Goal: Information Seeking & Learning: Learn about a topic

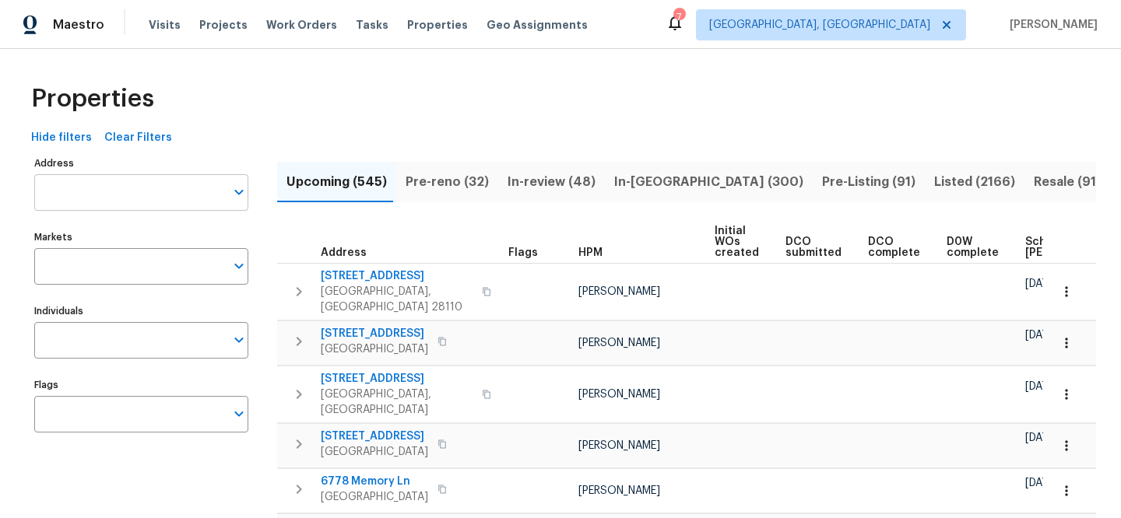
click at [134, 188] on input "Address" at bounding box center [129, 192] width 191 height 37
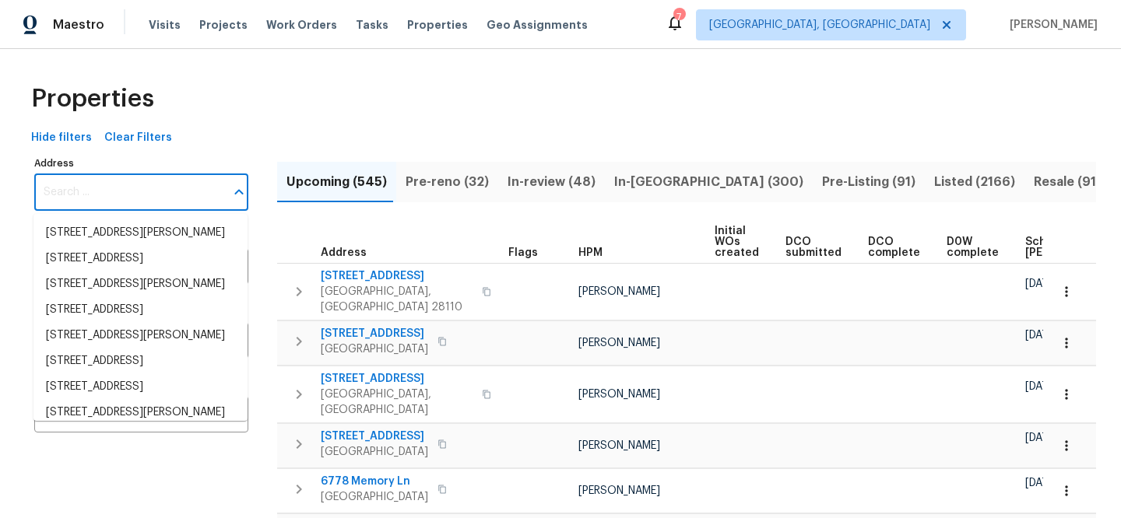
paste input "614 Conover Ln, Saint Louis, MO 63126"
type input "614 Conover Ln, Saint Louis, MO 63126"
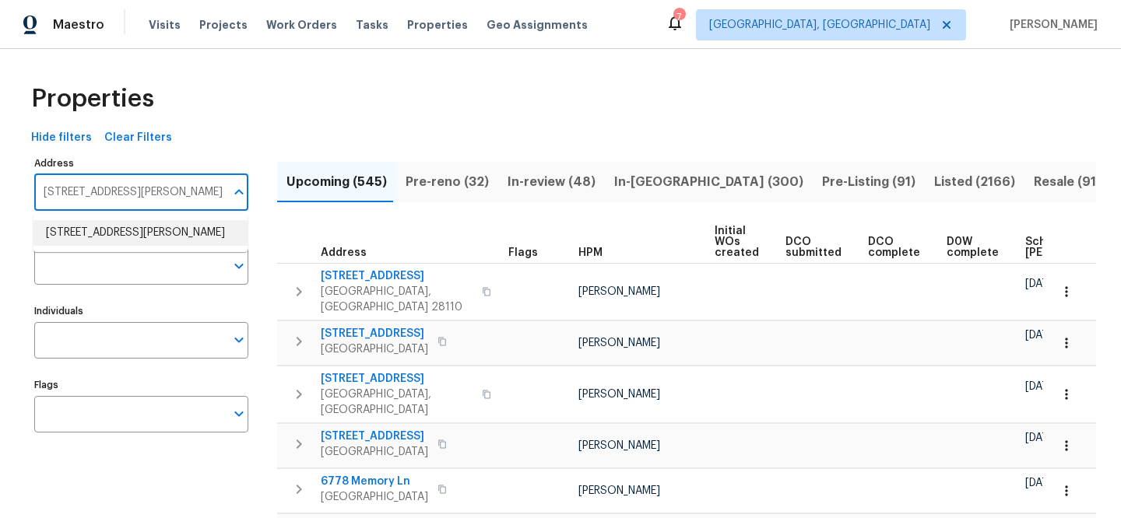
click at [136, 228] on li "614 Conover Ln Saint Louis MO 63126" at bounding box center [140, 233] width 214 height 26
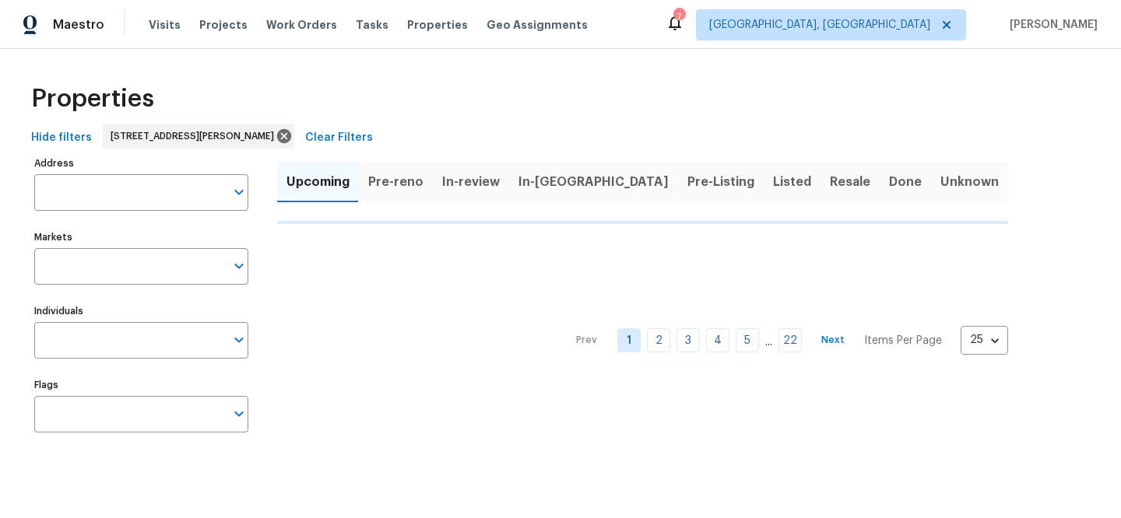
type input "614 Conover Ln Saint Louis MO 63126"
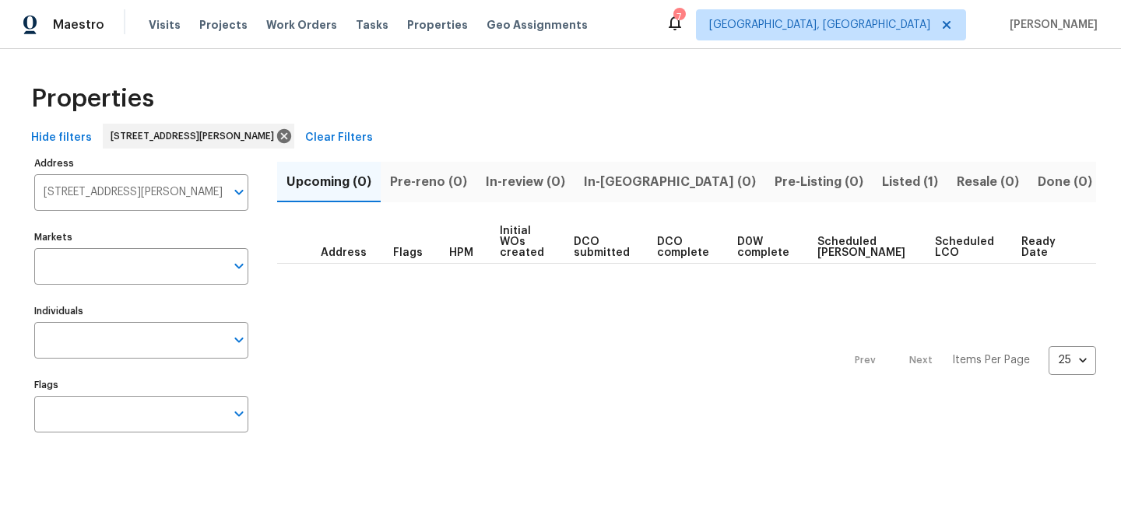
click at [882, 184] on span "Listed (1)" at bounding box center [910, 182] width 56 height 22
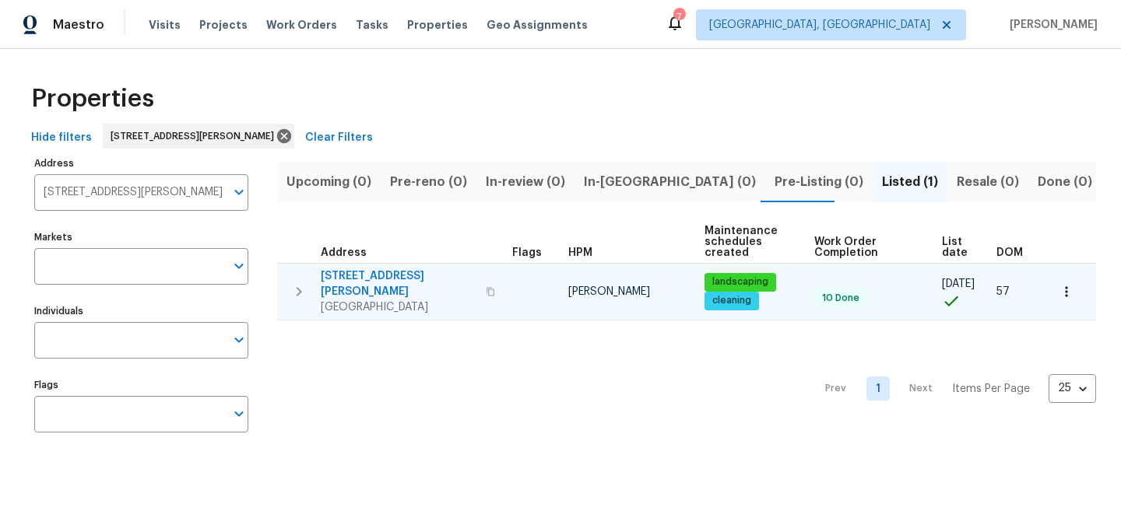
click at [339, 277] on span "614 Conover Ln" at bounding box center [399, 284] width 156 height 31
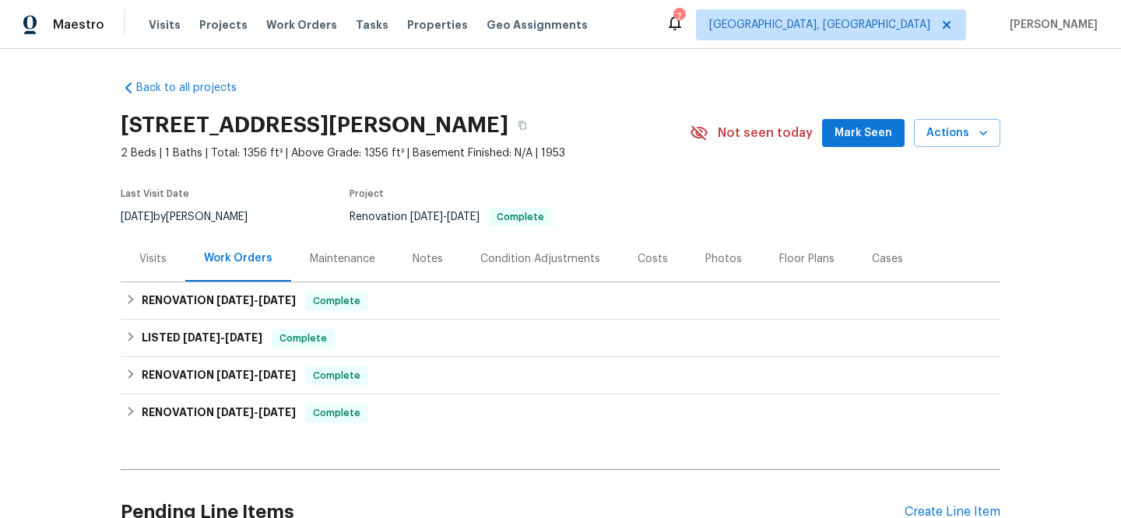
click at [140, 259] on div "Visits" at bounding box center [152, 259] width 27 height 16
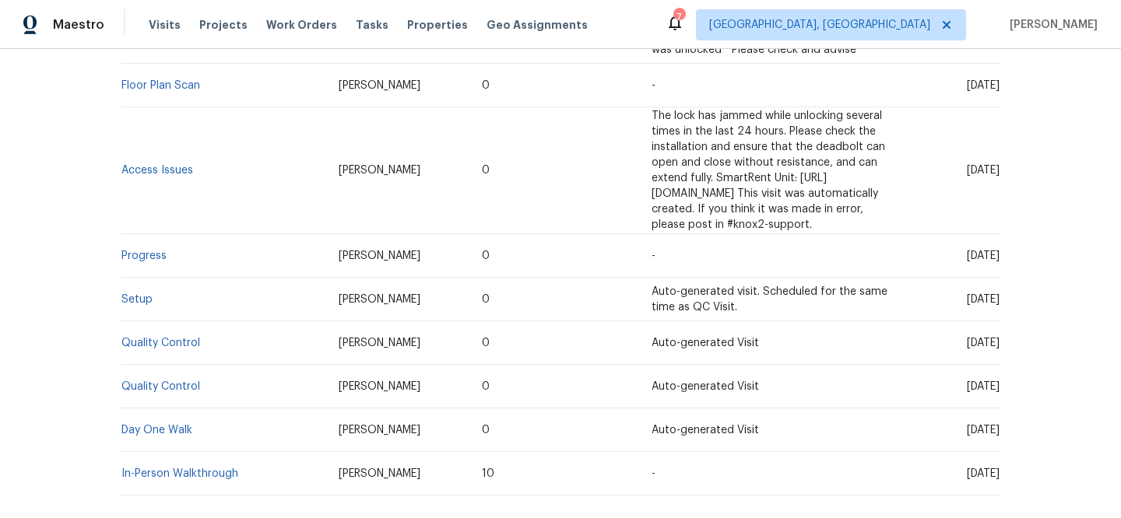
scroll to position [852, 0]
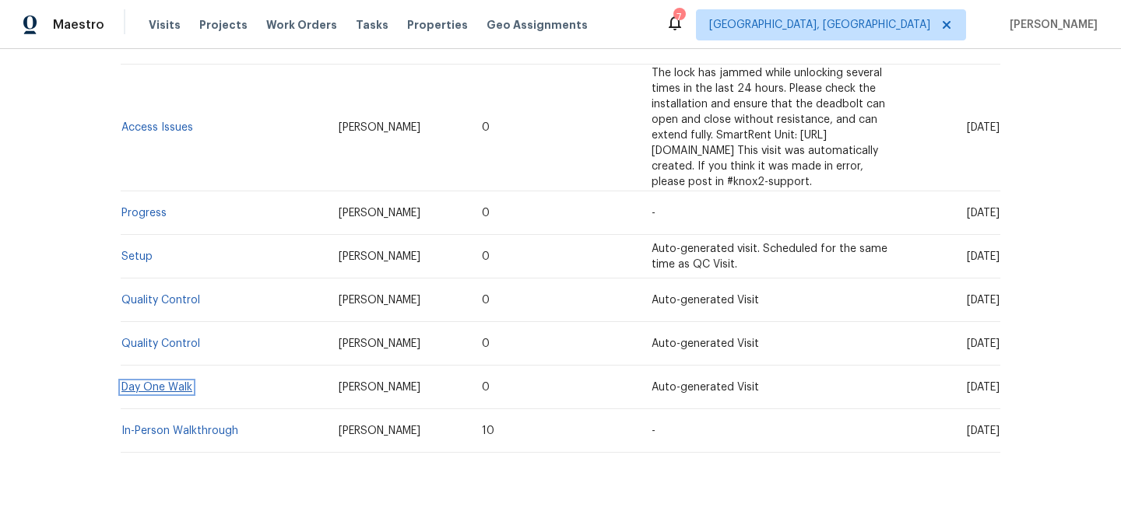
click at [163, 382] on link "Day One Walk" at bounding box center [156, 387] width 71 height 11
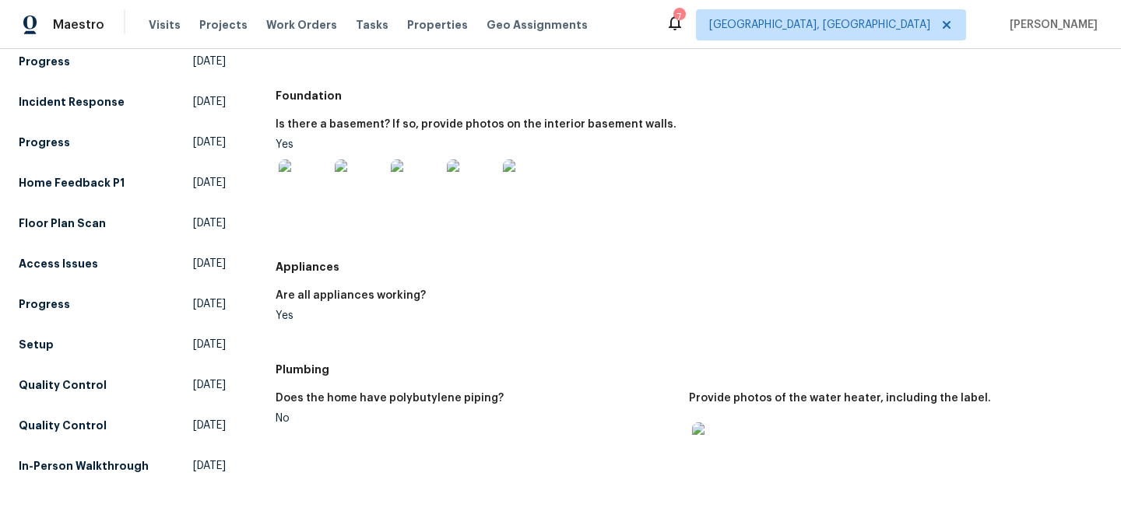
scroll to position [361, 0]
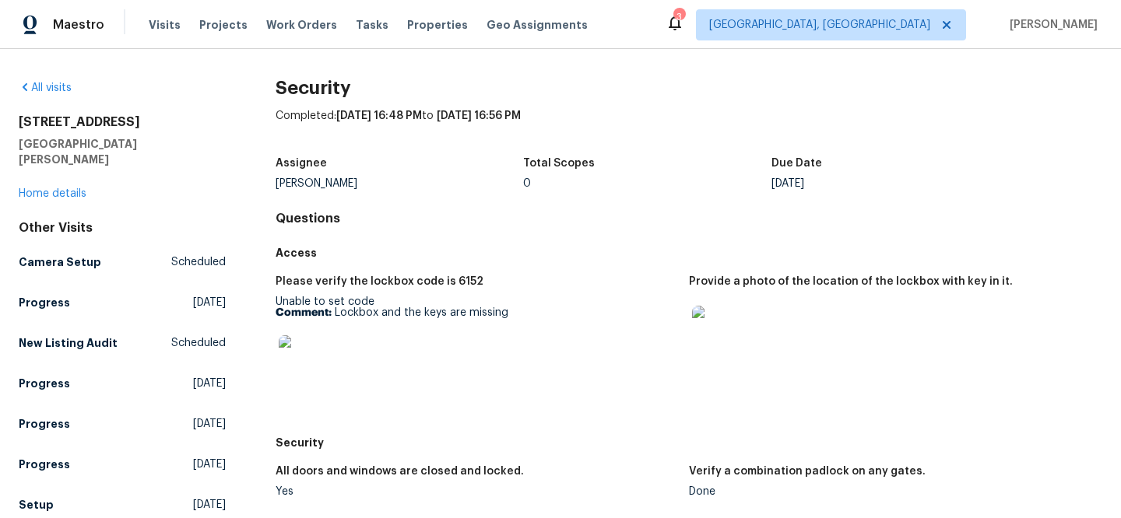
scroll to position [834, 0]
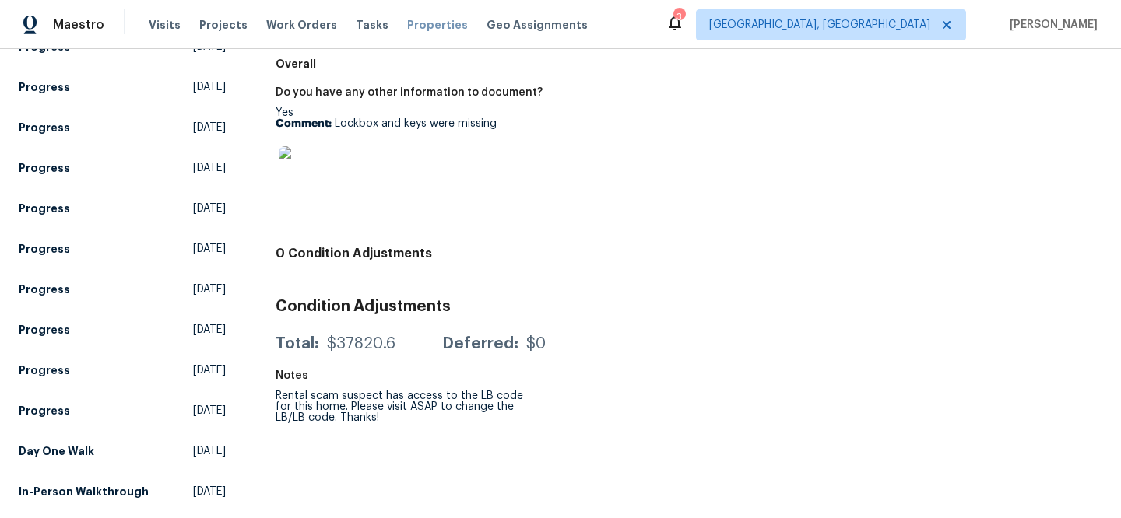
click at [416, 22] on span "Properties" at bounding box center [437, 25] width 61 height 16
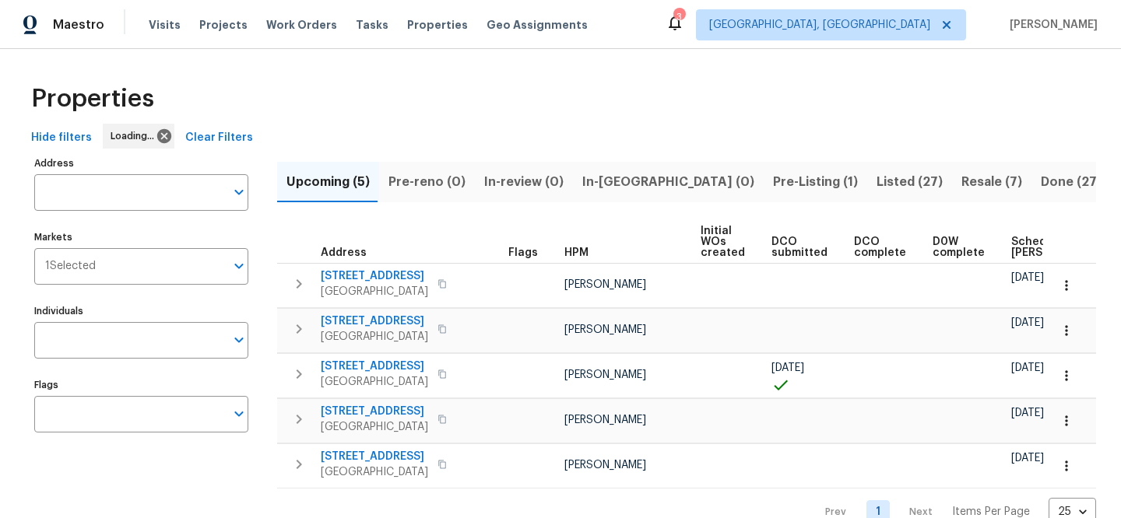
click at [224, 134] on span "Clear Filters" at bounding box center [219, 137] width 68 height 19
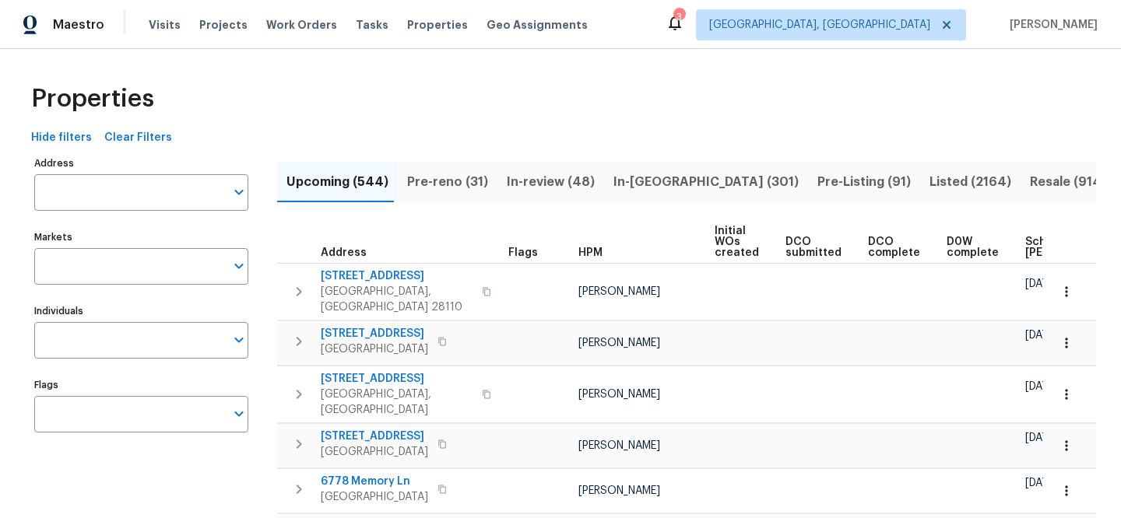
click at [194, 183] on input "Address" at bounding box center [129, 192] width 191 height 37
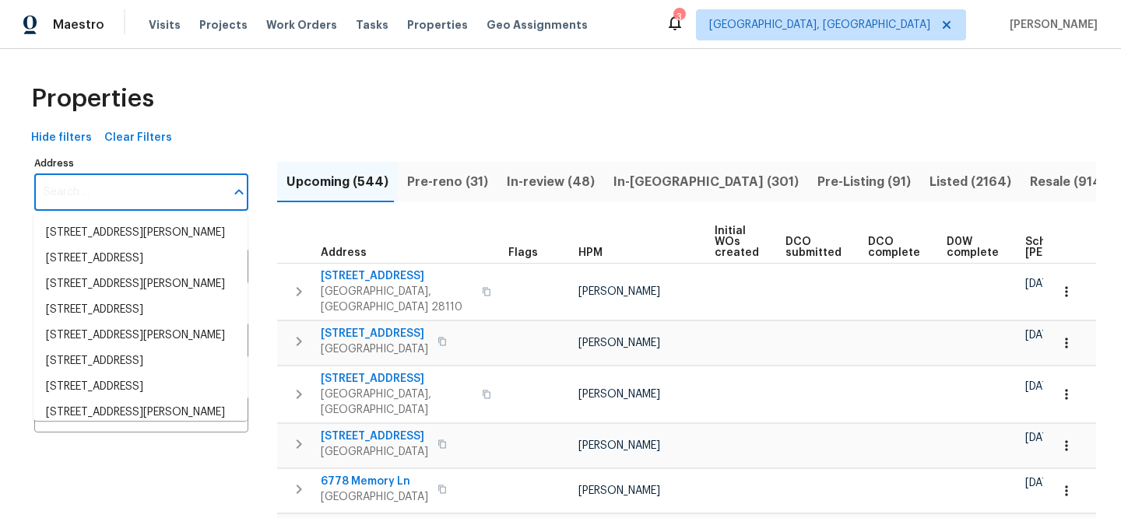
paste input "417 Dove Dr"
type input "417 Dove Dr"
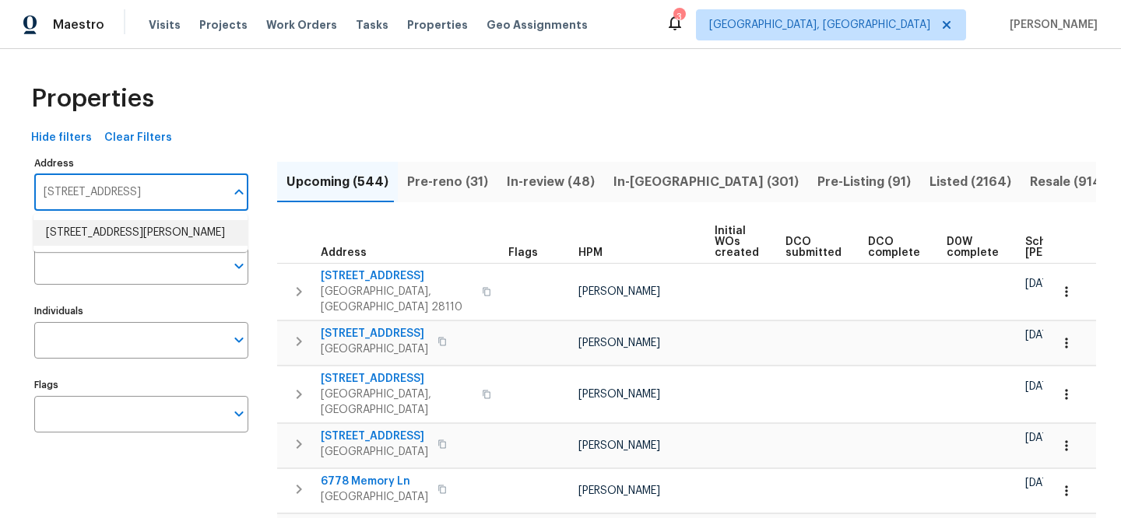
click at [234, 226] on li "417 Dove Dr Saint Charles MO 63301" at bounding box center [140, 233] width 214 height 26
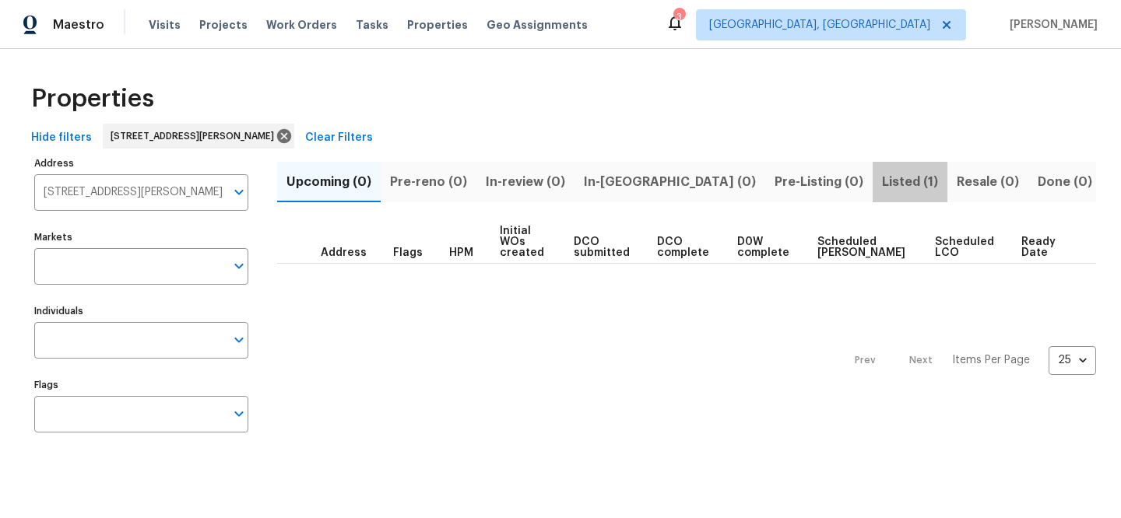
click at [882, 180] on span "Listed (1)" at bounding box center [910, 182] width 56 height 22
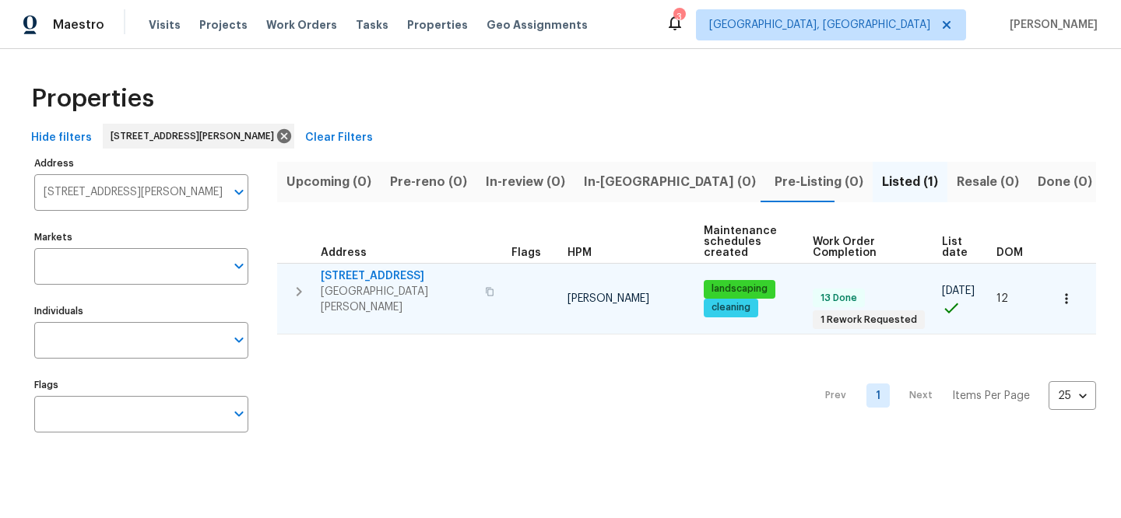
click at [346, 277] on span "417 Dove Dr" at bounding box center [398, 277] width 155 height 16
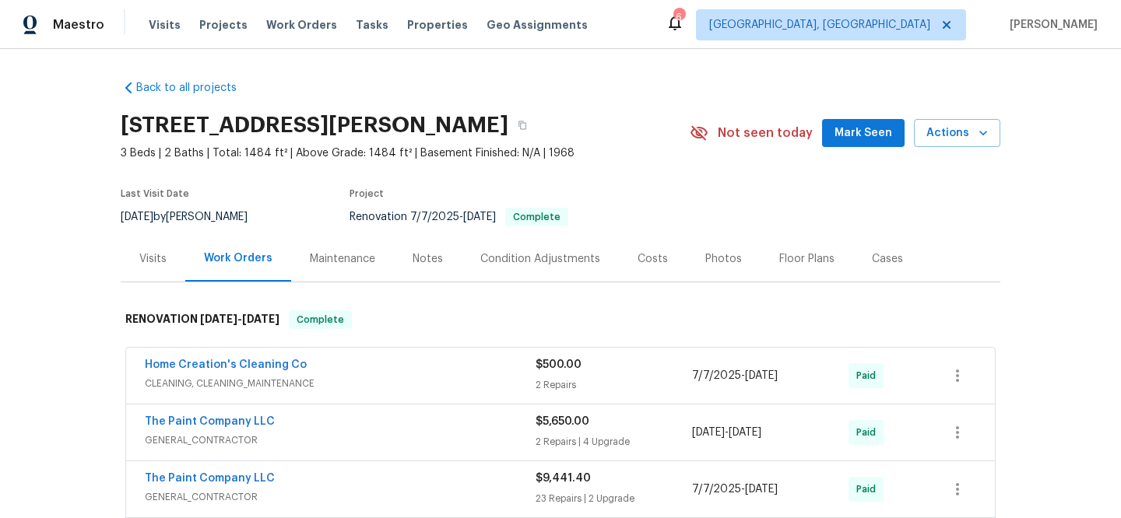
click at [152, 251] on div "Visits" at bounding box center [152, 259] width 27 height 16
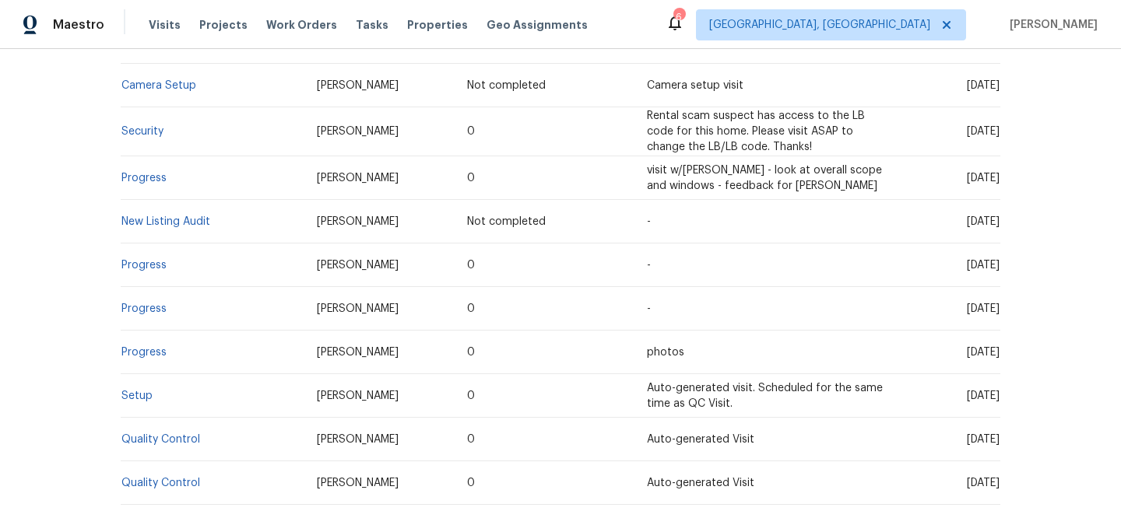
scroll to position [340, 0]
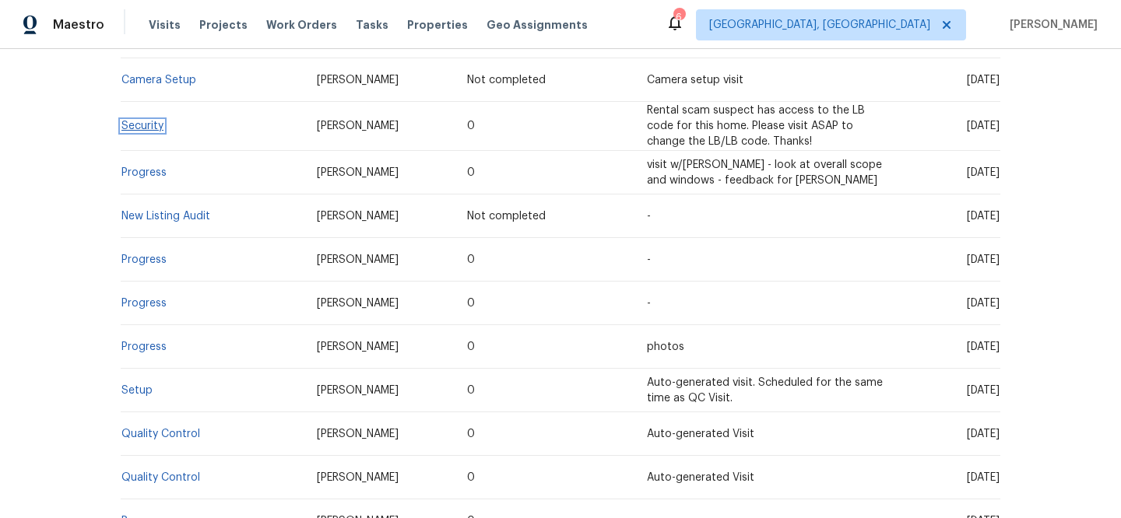
click at [139, 130] on link "Security" at bounding box center [142, 126] width 42 height 11
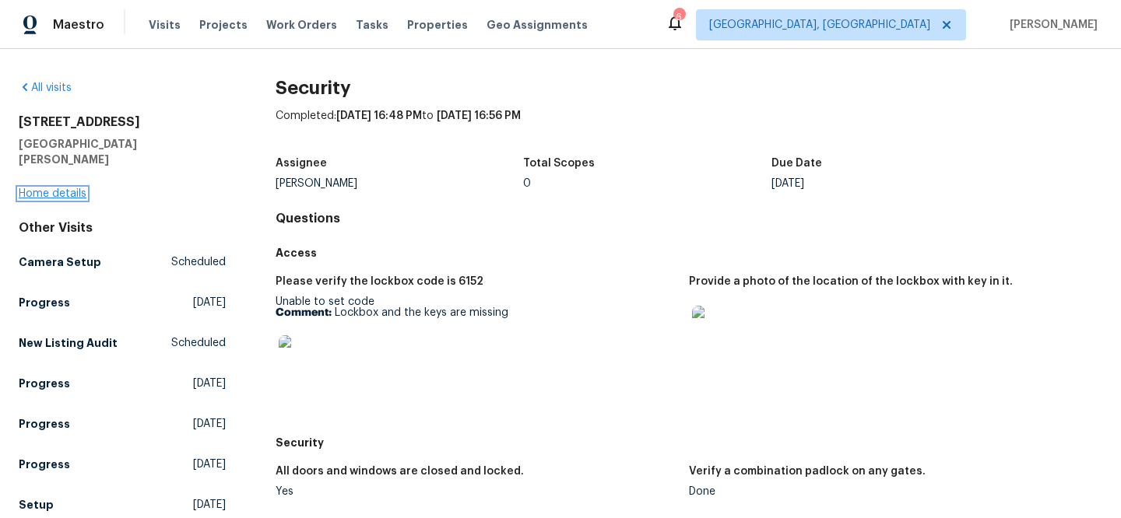
click at [71, 188] on link "Home details" at bounding box center [53, 193] width 68 height 11
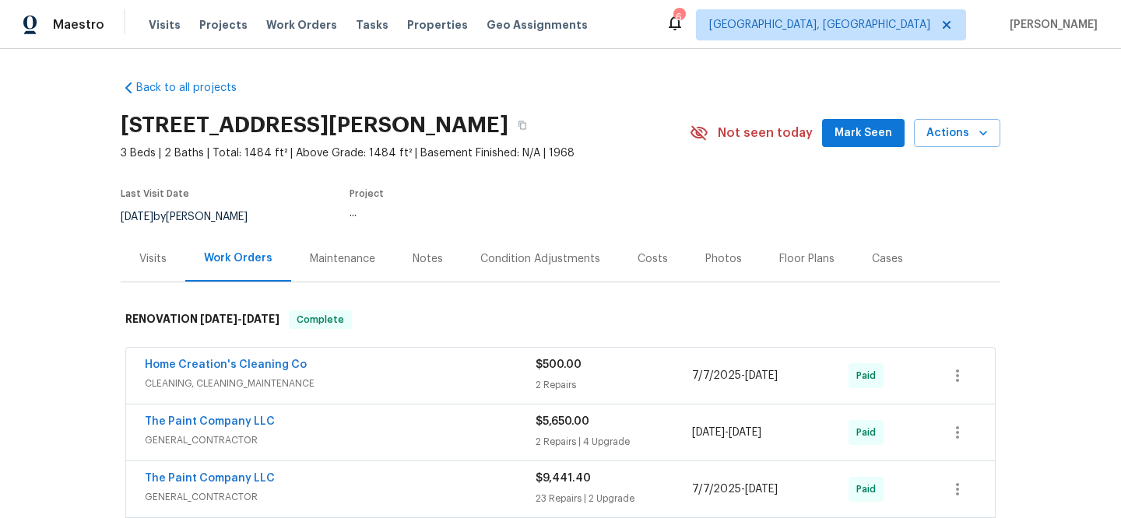
click at [405, 33] on div "Visits Projects Work Orders Tasks Properties Geo Assignments" at bounding box center [378, 24] width 458 height 31
click at [407, 29] on span "Properties" at bounding box center [437, 25] width 61 height 16
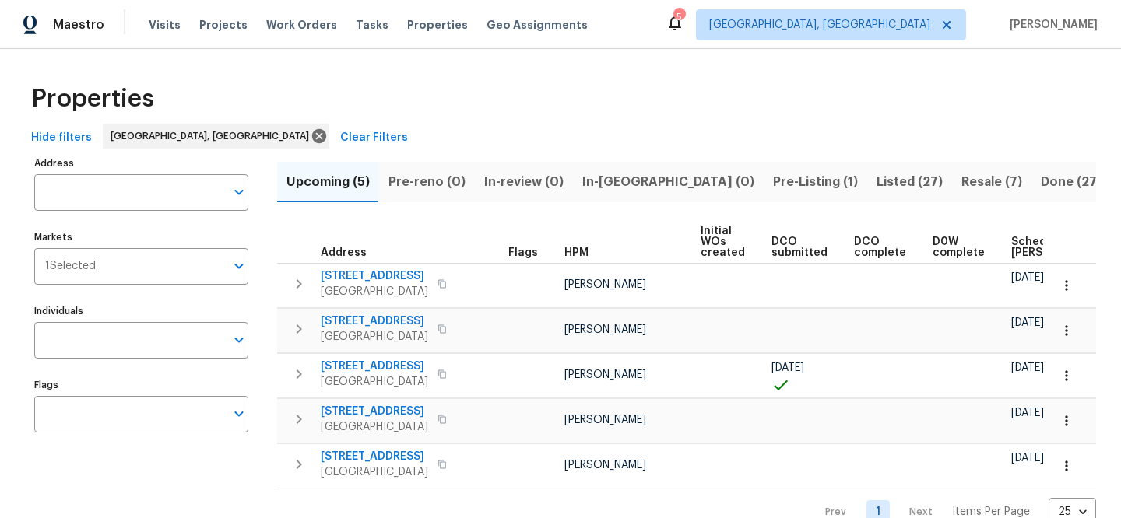
click at [340, 136] on span "Clear Filters" at bounding box center [374, 137] width 68 height 19
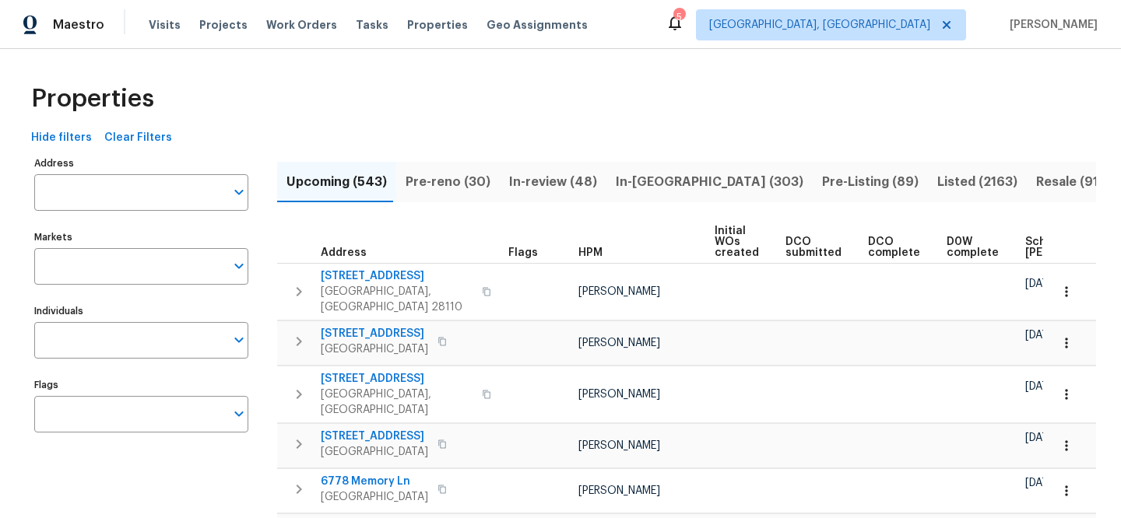
click at [174, 194] on input "Address" at bounding box center [129, 192] width 191 height 37
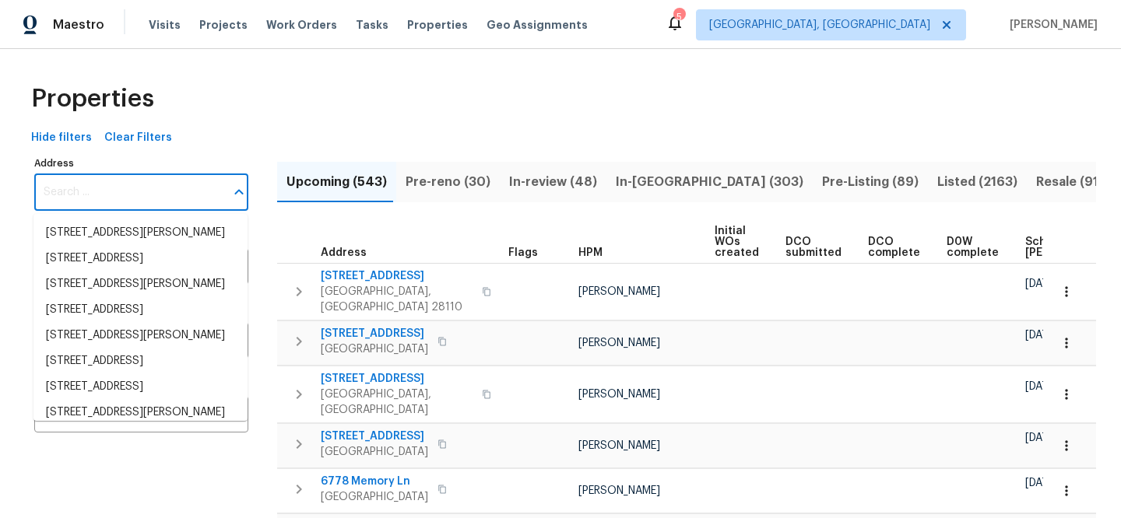
paste input "[STREET_ADDRESS]"
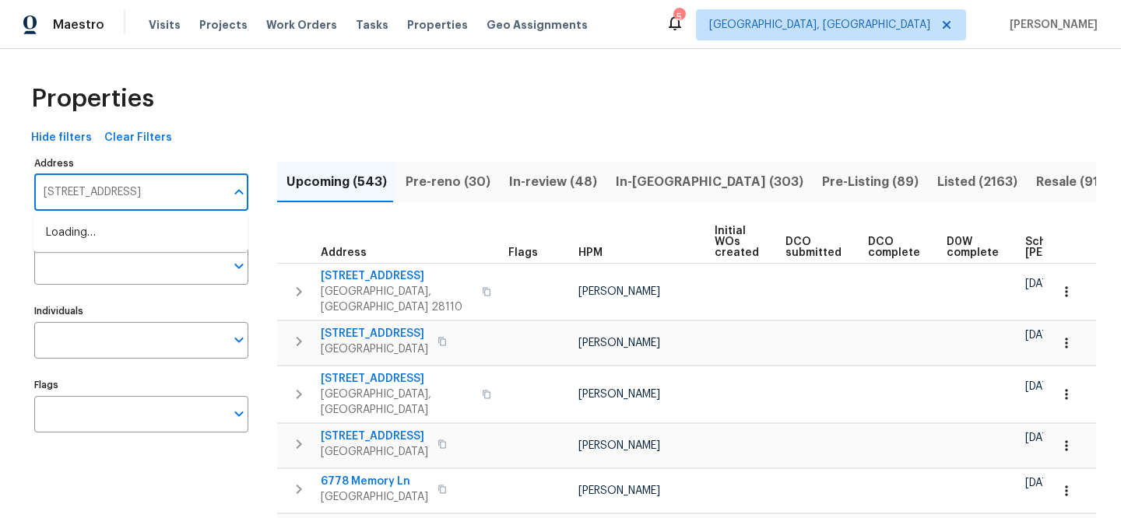
type input "[STREET_ADDRESS]"
click at [177, 226] on li "1076 Valley Dr Marysville OH 43040" at bounding box center [140, 233] width 214 height 26
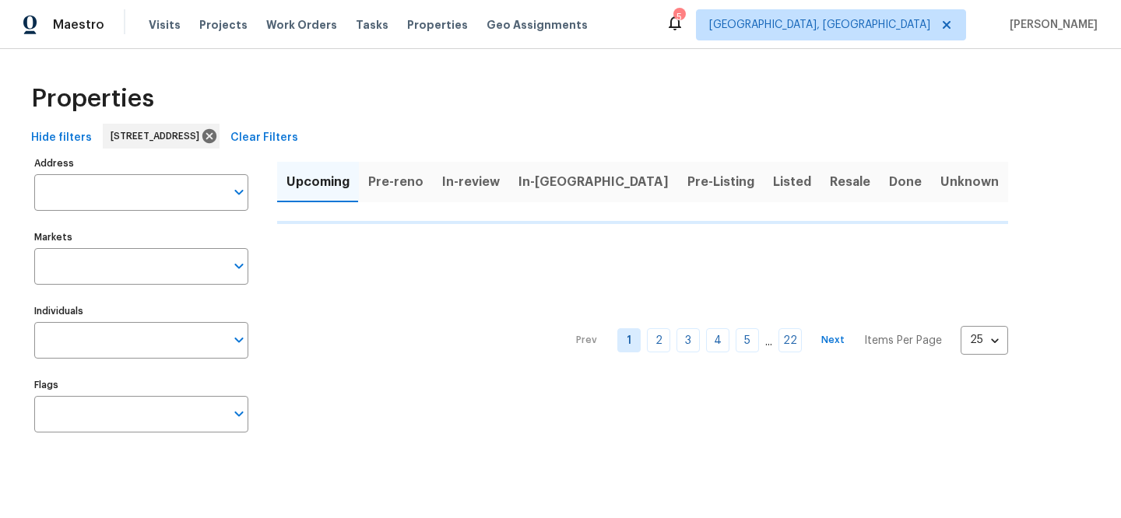
type input "1076 Valley Dr Marysville OH 43040"
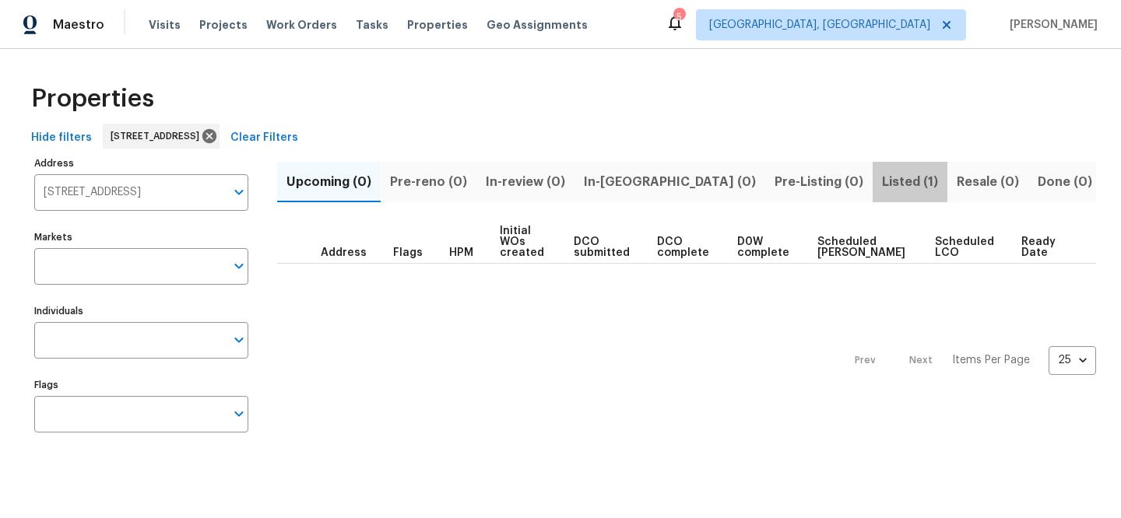
click at [882, 186] on span "Listed (1)" at bounding box center [910, 182] width 56 height 22
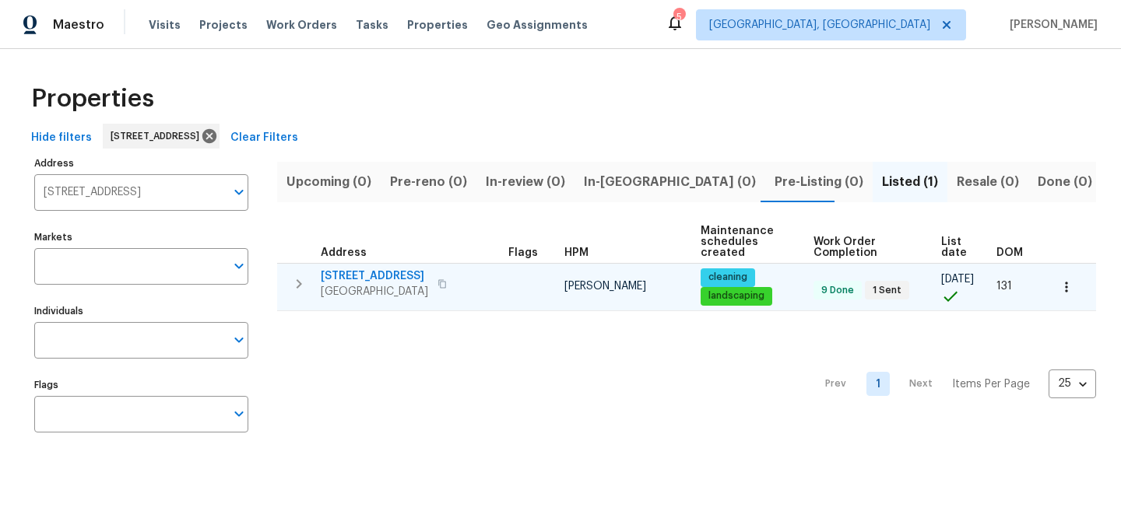
click at [362, 275] on span "[STREET_ADDRESS]" at bounding box center [374, 277] width 107 height 16
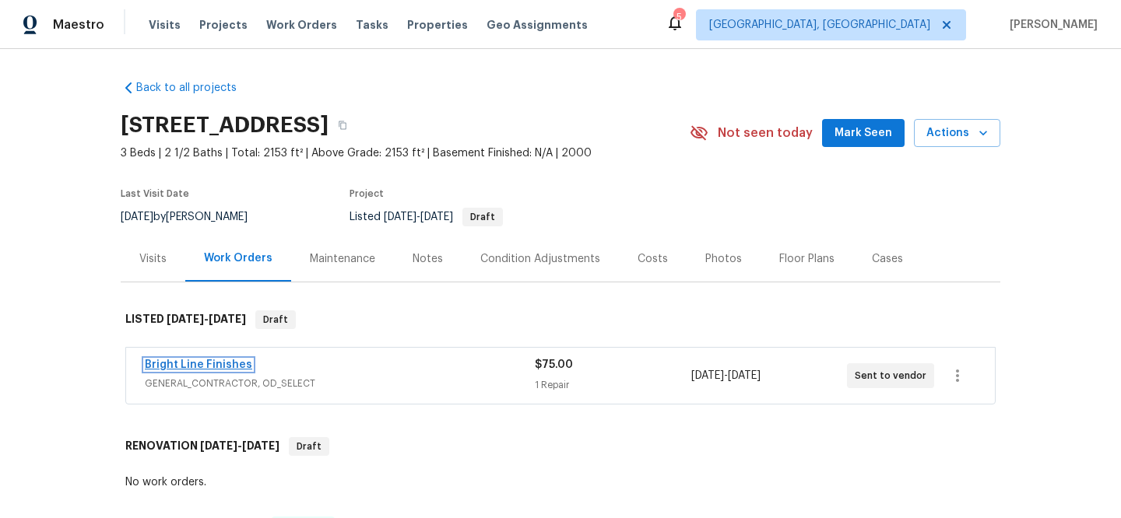
click at [205, 368] on link "Bright Line Finishes" at bounding box center [198, 365] width 107 height 11
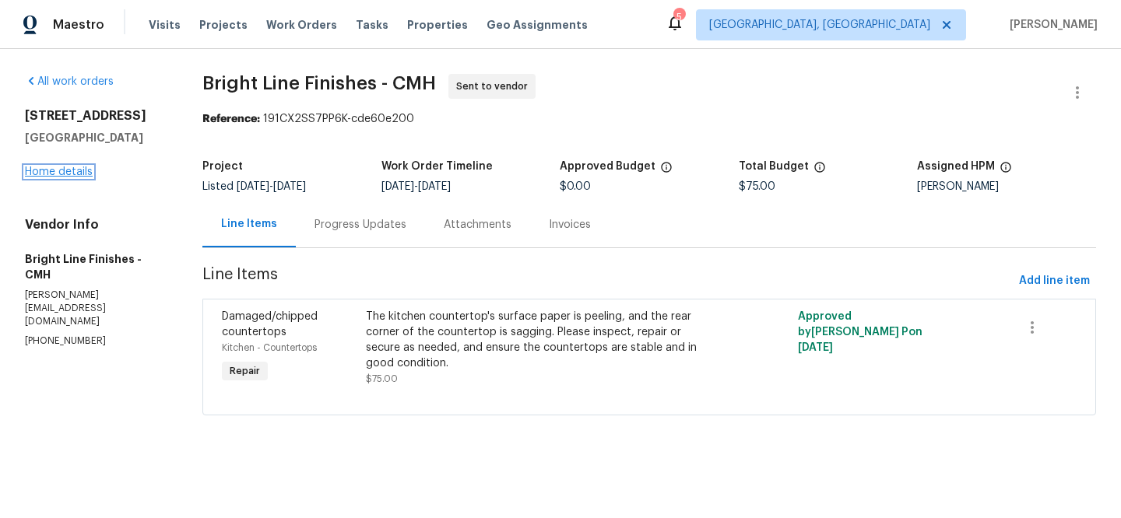
click at [66, 171] on link "Home details" at bounding box center [59, 172] width 68 height 11
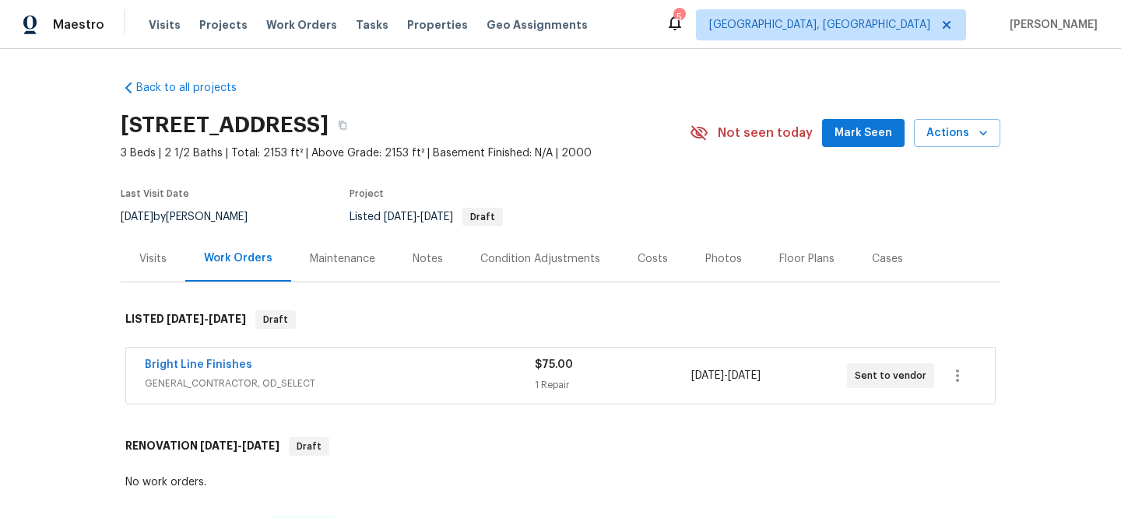
click at [149, 257] on div "Visits" at bounding box center [152, 259] width 27 height 16
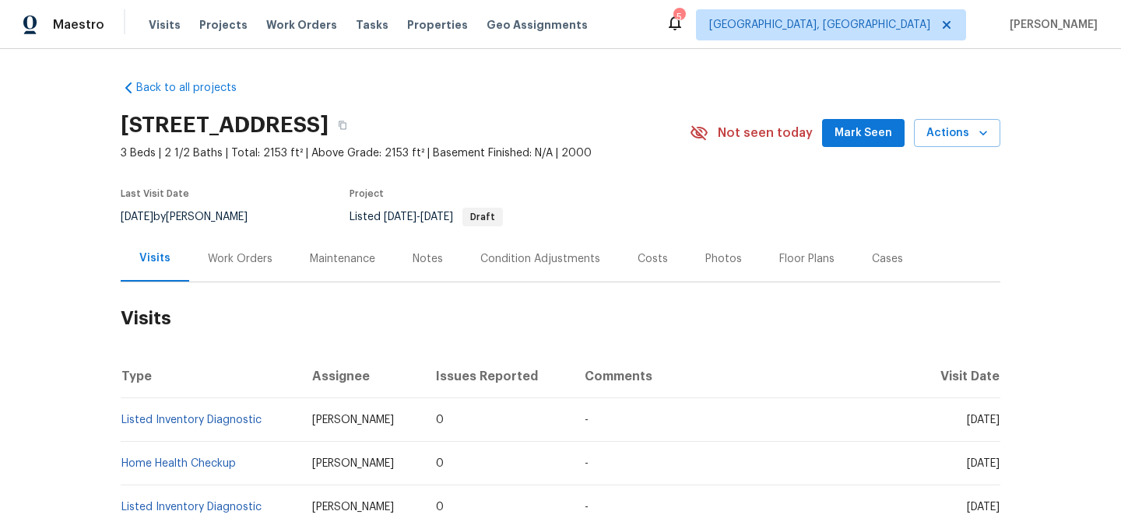
scroll to position [28, 0]
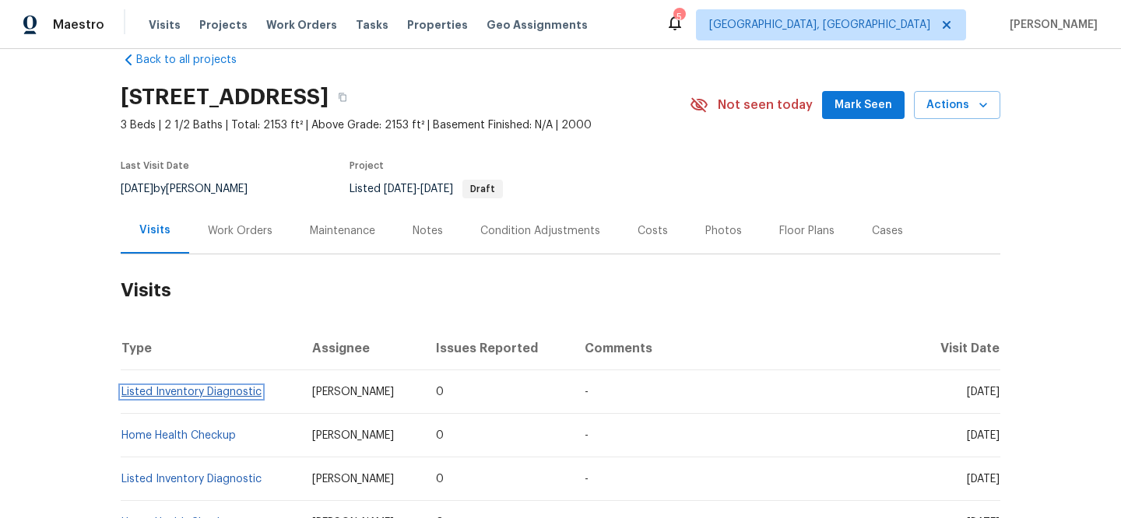
click at [223, 395] on link "Listed Inventory Diagnostic" at bounding box center [191, 392] width 140 height 11
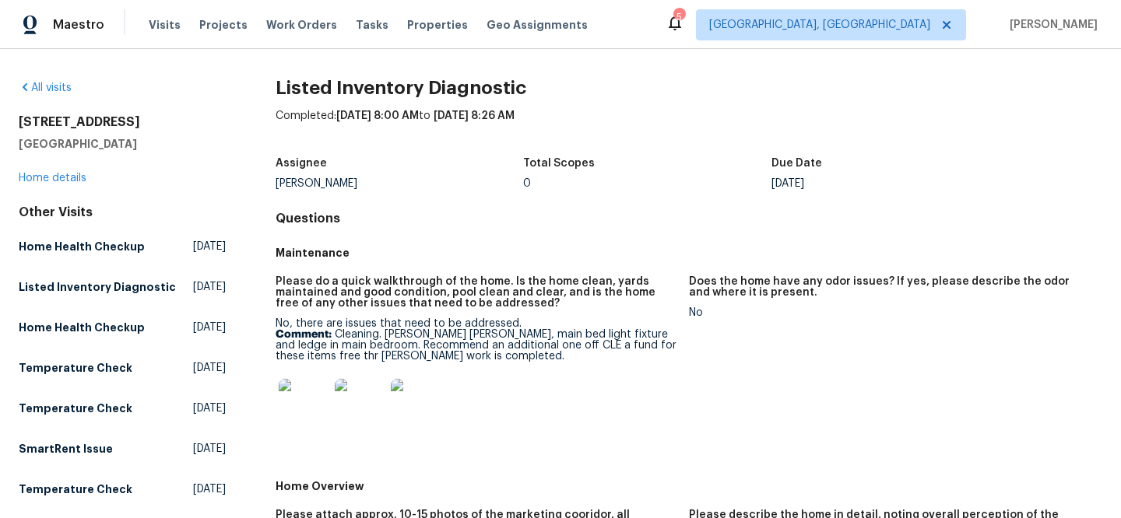
click at [292, 410] on img at bounding box center [304, 404] width 50 height 50
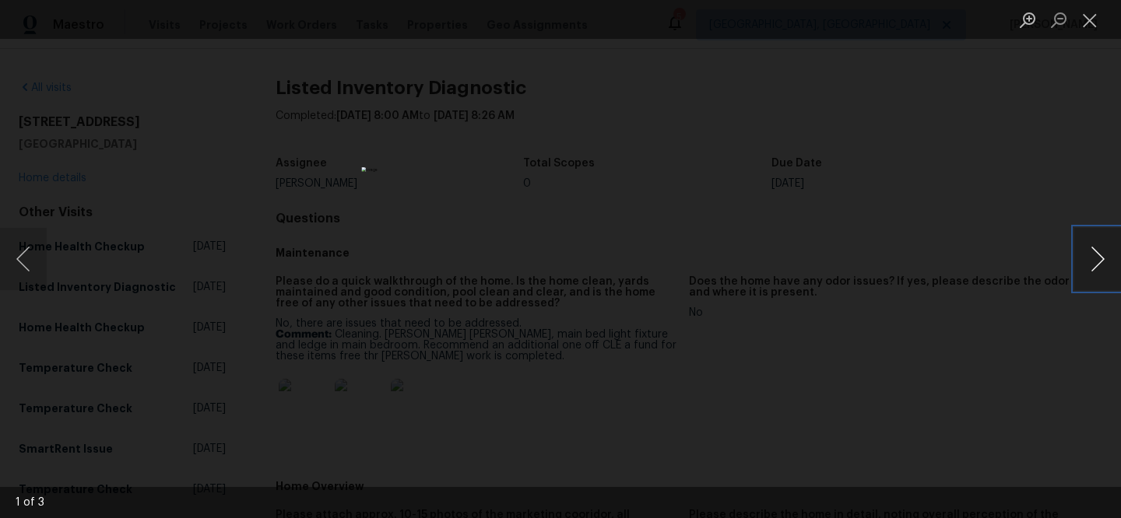
click at [1092, 256] on button "Next image" at bounding box center [1097, 259] width 47 height 62
click at [9, 264] on button "Previous image" at bounding box center [23, 259] width 47 height 62
click at [1092, 260] on button "Next image" at bounding box center [1097, 259] width 47 height 62
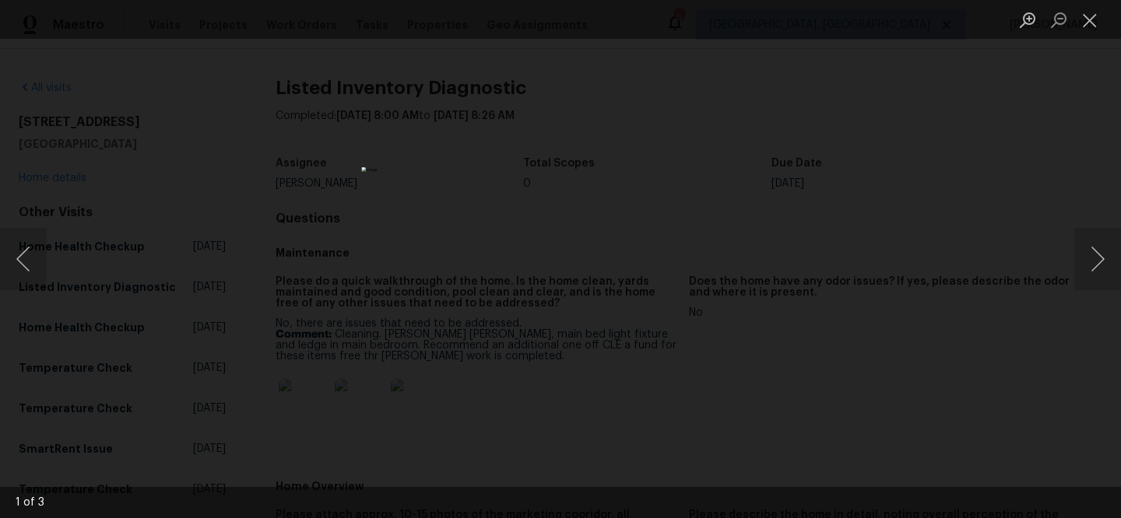
click at [932, 331] on div "Lightbox" at bounding box center [560, 259] width 1121 height 518
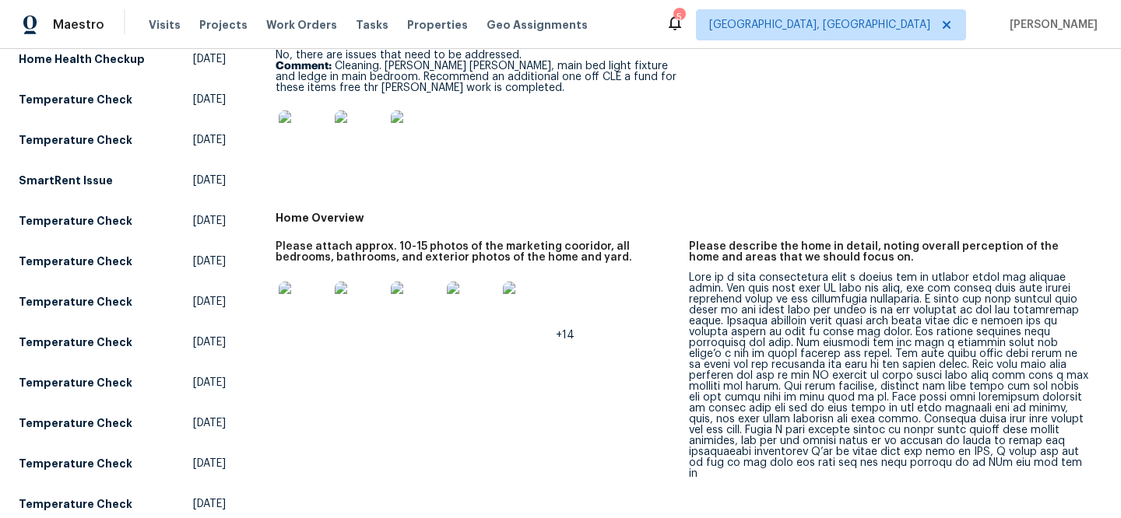
scroll to position [272, 0]
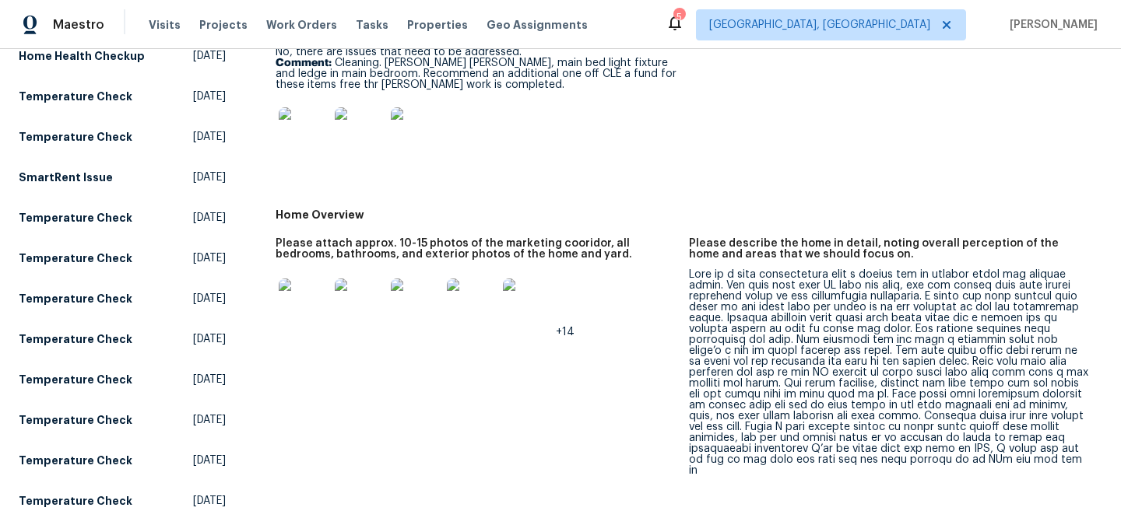
click at [311, 318] on img at bounding box center [304, 304] width 50 height 50
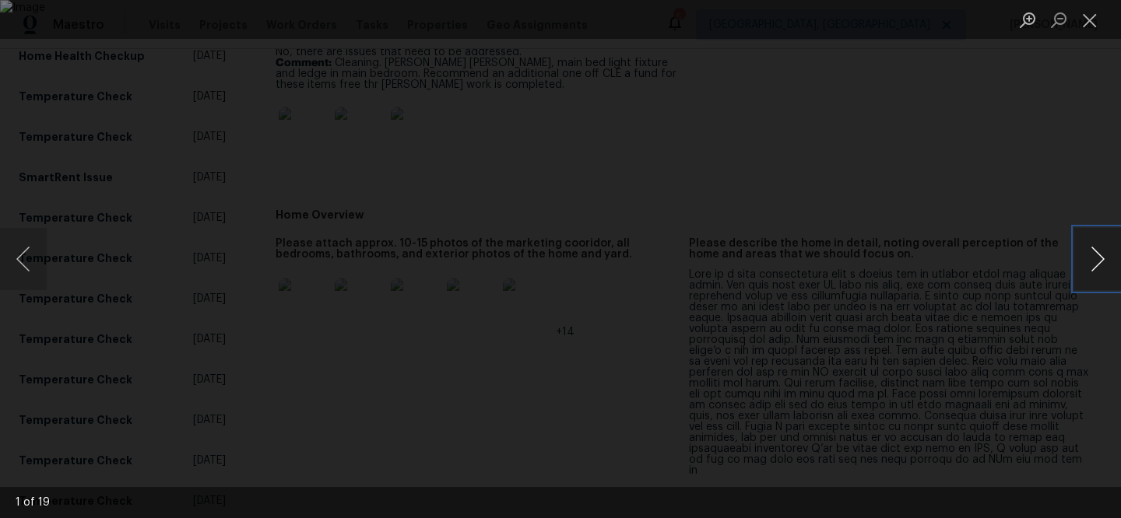
click at [1088, 258] on button "Next image" at bounding box center [1097, 259] width 47 height 62
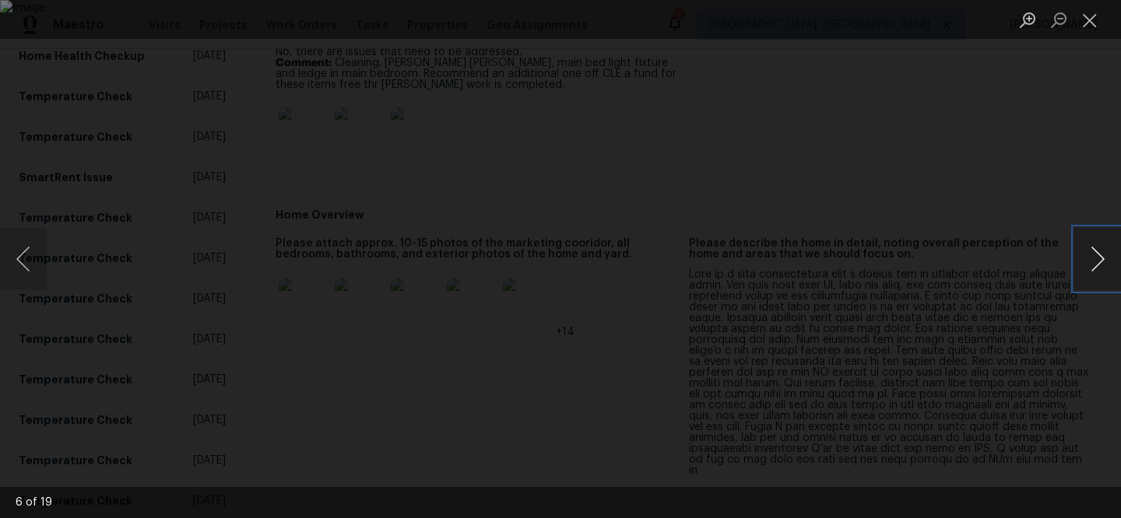
click at [1088, 258] on button "Next image" at bounding box center [1097, 259] width 47 height 62
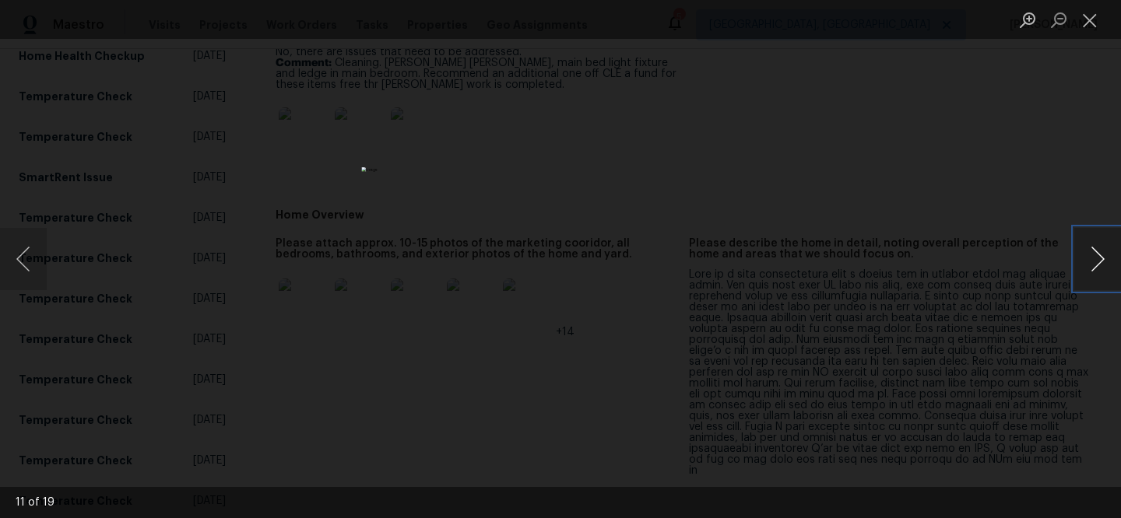
click at [1088, 258] on button "Next image" at bounding box center [1097, 259] width 47 height 62
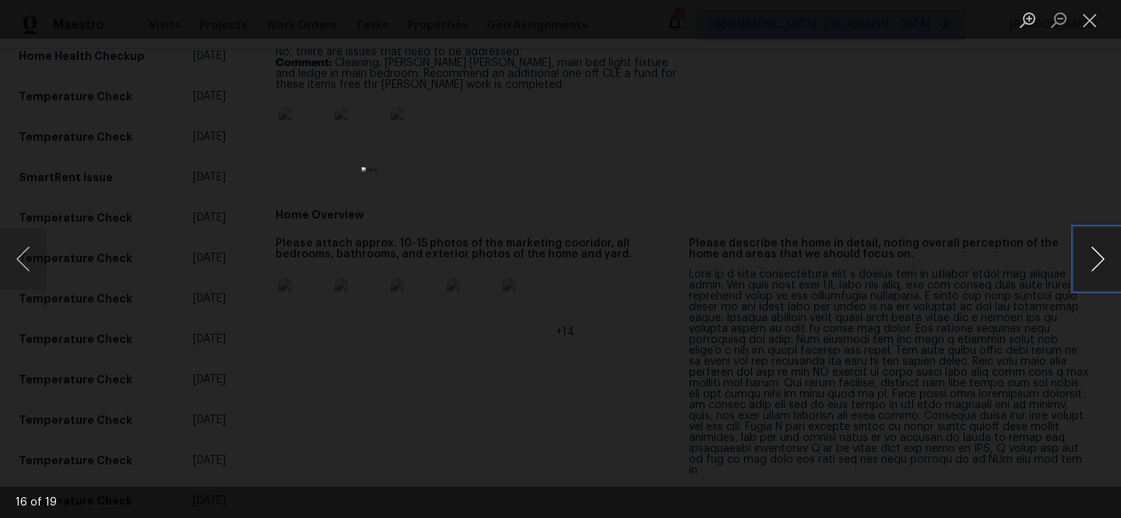
click at [1088, 258] on button "Next image" at bounding box center [1097, 259] width 47 height 62
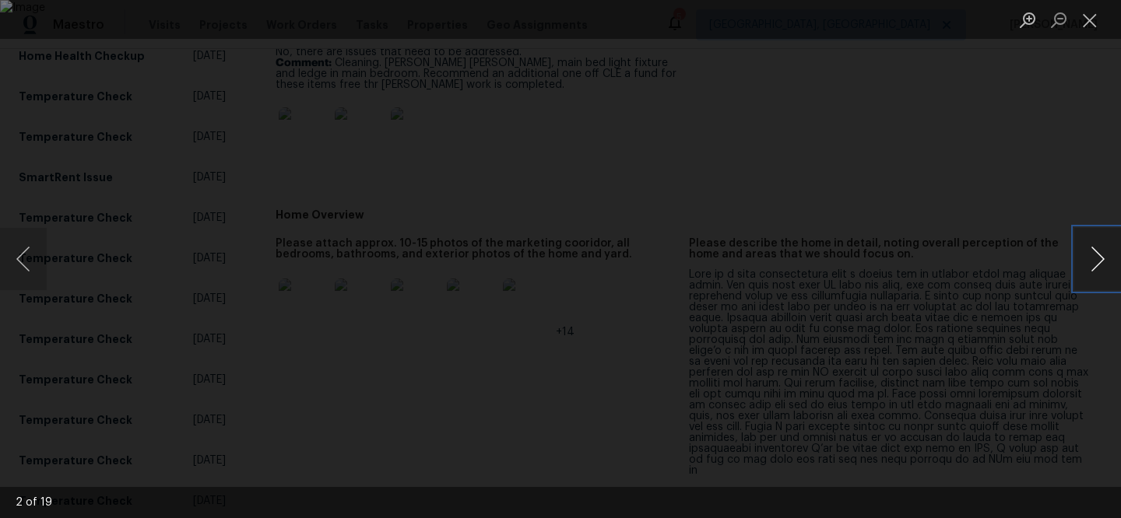
click at [1088, 258] on button "Next image" at bounding box center [1097, 259] width 47 height 62
click at [872, 392] on div "Lightbox" at bounding box center [560, 259] width 1121 height 518
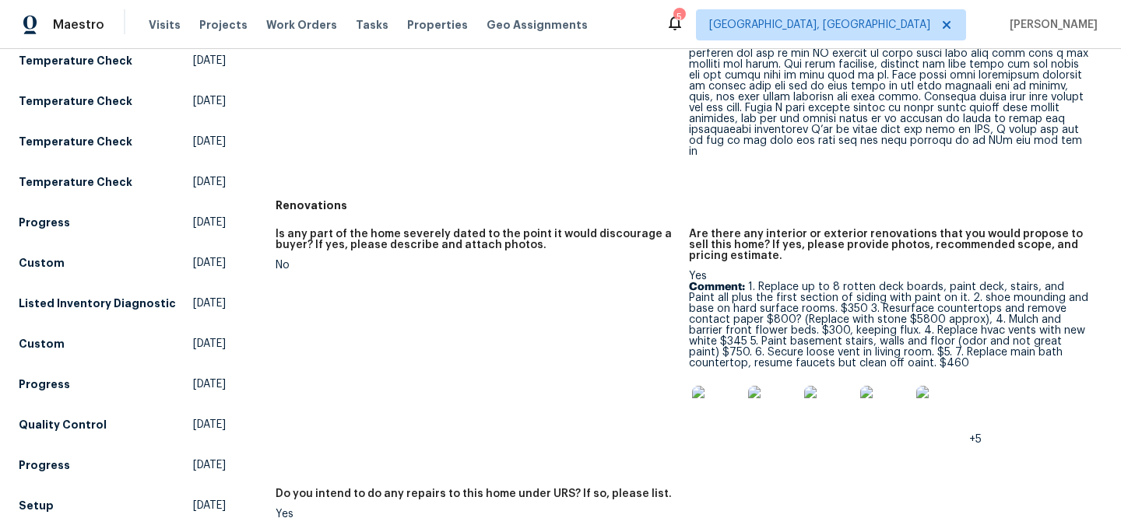
scroll to position [897, 0]
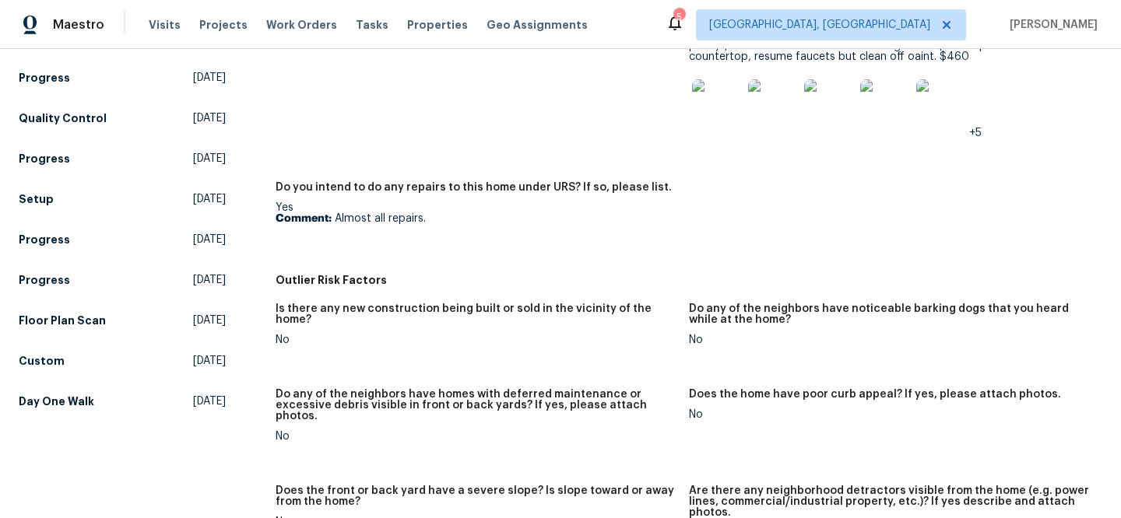
click at [718, 106] on img at bounding box center [717, 104] width 50 height 50
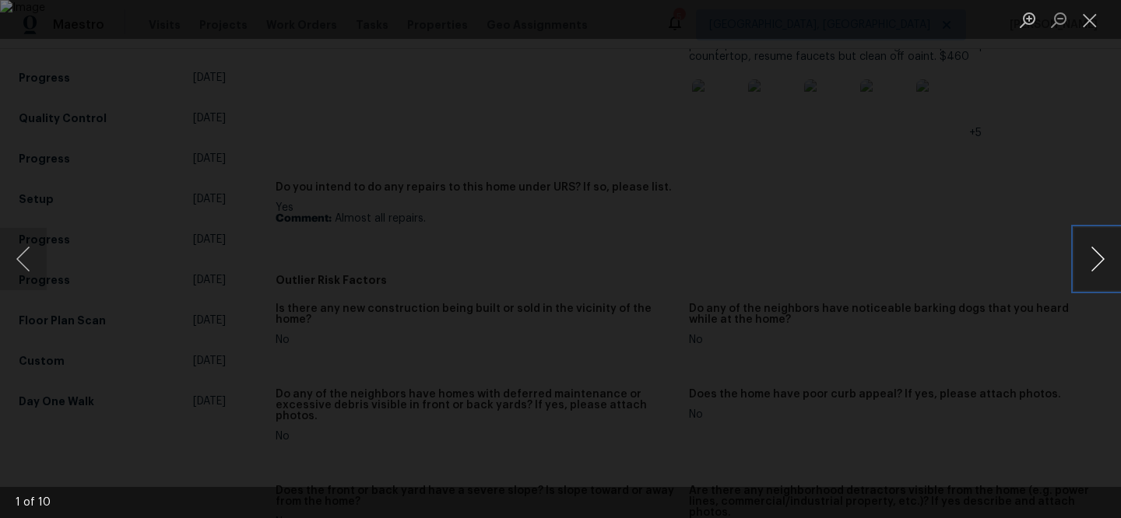
click at [1098, 260] on button "Next image" at bounding box center [1097, 259] width 47 height 62
click at [1074, 248] on button "Next image" at bounding box center [1097, 259] width 47 height 62
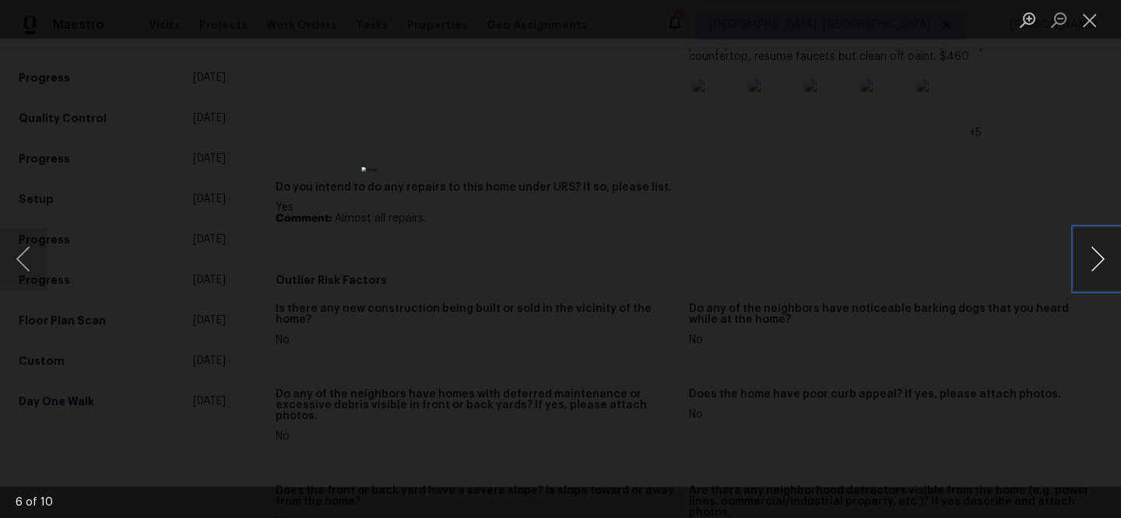
click at [1074, 248] on button "Next image" at bounding box center [1097, 259] width 47 height 62
click at [26, 270] on button "Previous image" at bounding box center [23, 259] width 47 height 62
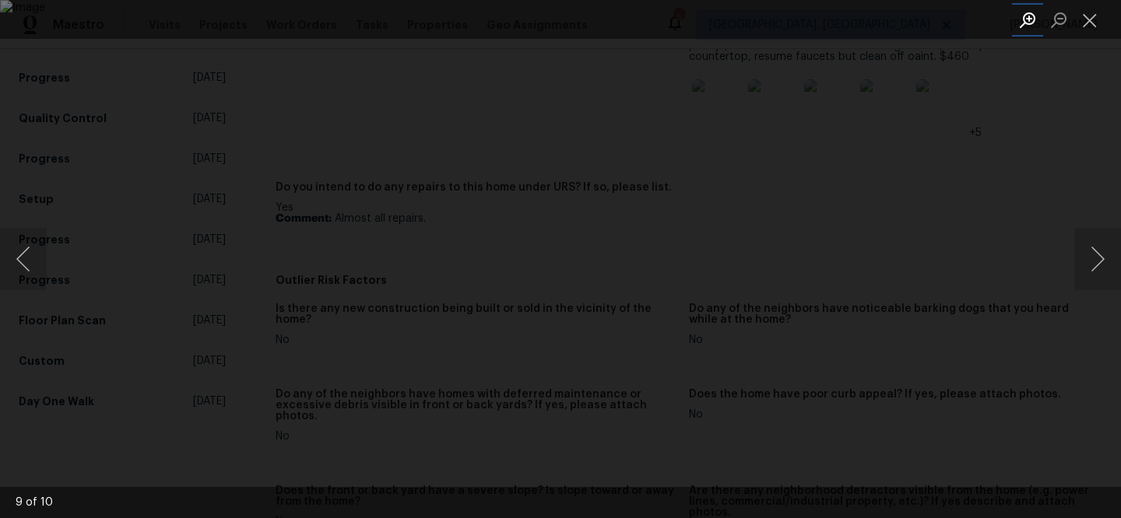
click at [1034, 16] on button "Zoom in" at bounding box center [1027, 19] width 31 height 27
click at [637, 337] on img "Lightbox" at bounding box center [706, 413] width 2252 height 1041
click at [1054, 16] on button "Zoom out" at bounding box center [1058, 19] width 31 height 27
click at [1094, 257] on button "Next image" at bounding box center [1097, 259] width 47 height 62
click at [1092, 258] on button "Next image" at bounding box center [1097, 259] width 47 height 62
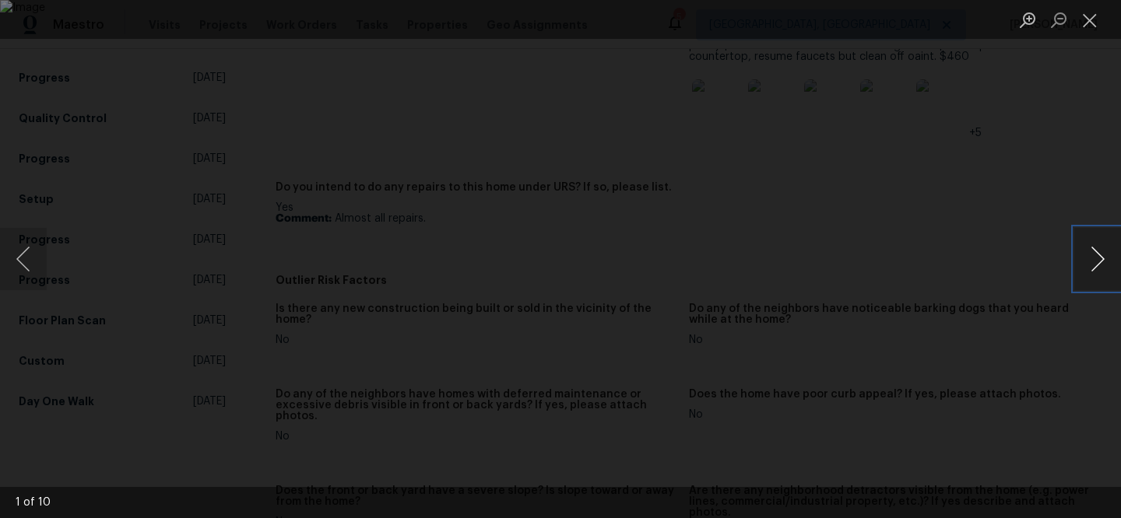
click at [1092, 258] on button "Next image" at bounding box center [1097, 259] width 47 height 62
click at [1091, 259] on button "Next image" at bounding box center [1097, 259] width 47 height 62
click at [40, 262] on button "Previous image" at bounding box center [23, 259] width 47 height 62
